Goal: Information Seeking & Learning: Learn about a topic

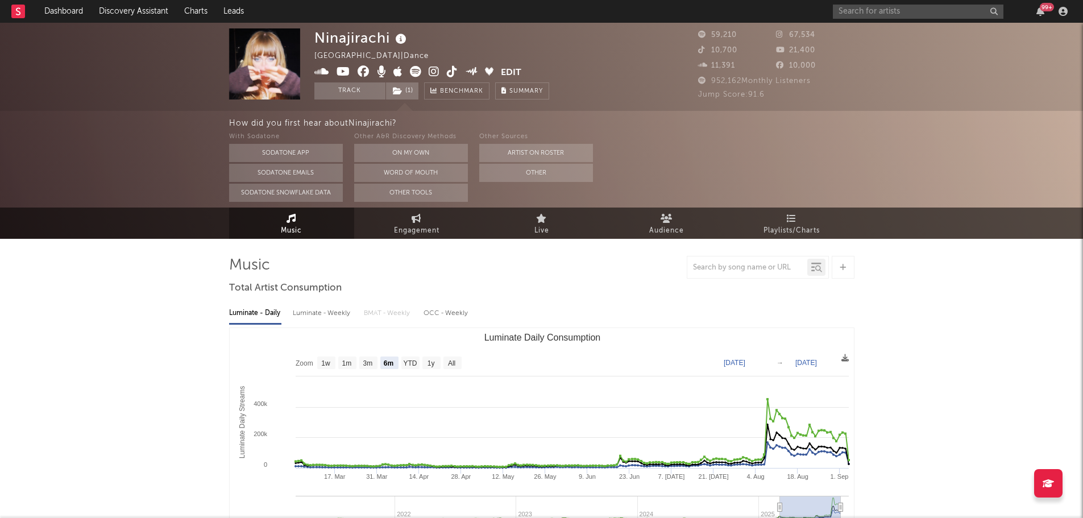
select select "6m"
click at [405, 35] on icon at bounding box center [401, 39] width 16 height 16
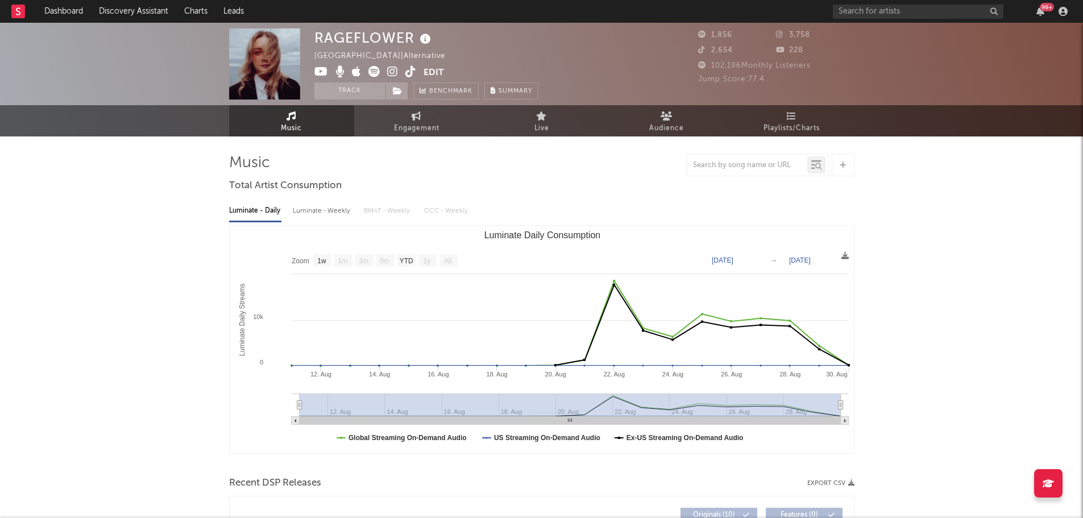
select select "1w"
click at [421, 40] on icon at bounding box center [425, 39] width 16 height 16
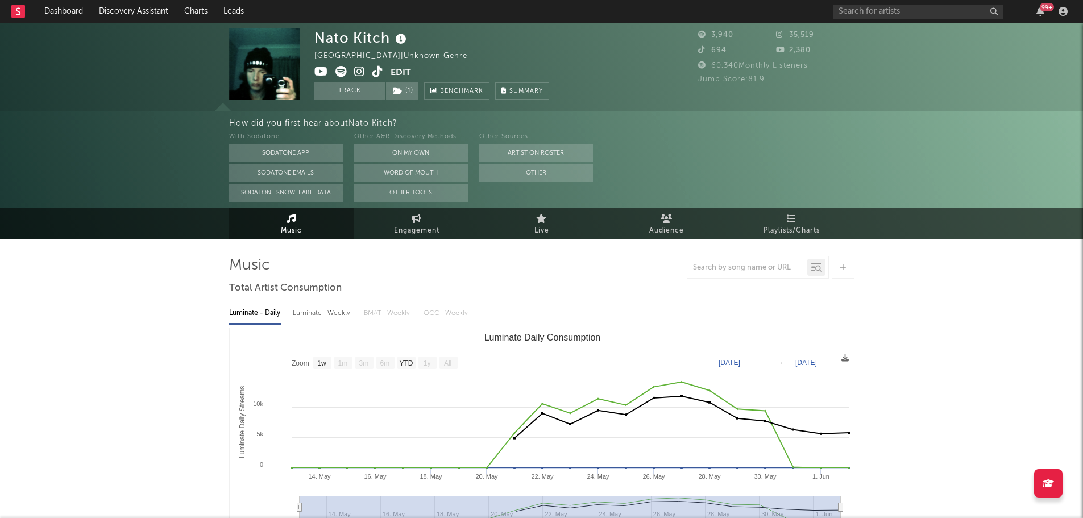
select select "1w"
